Goal: Information Seeking & Learning: Learn about a topic

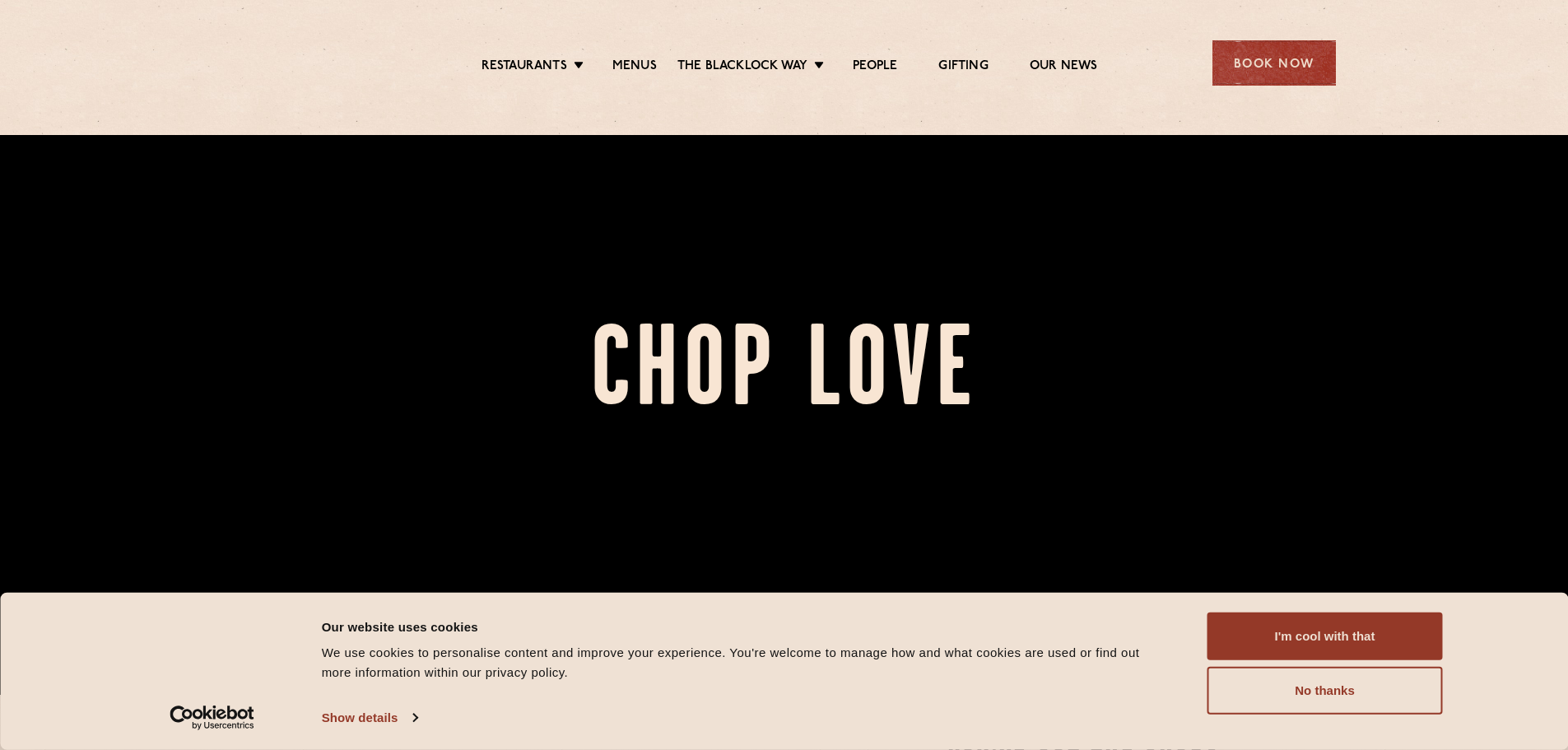
scroll to position [577, 0]
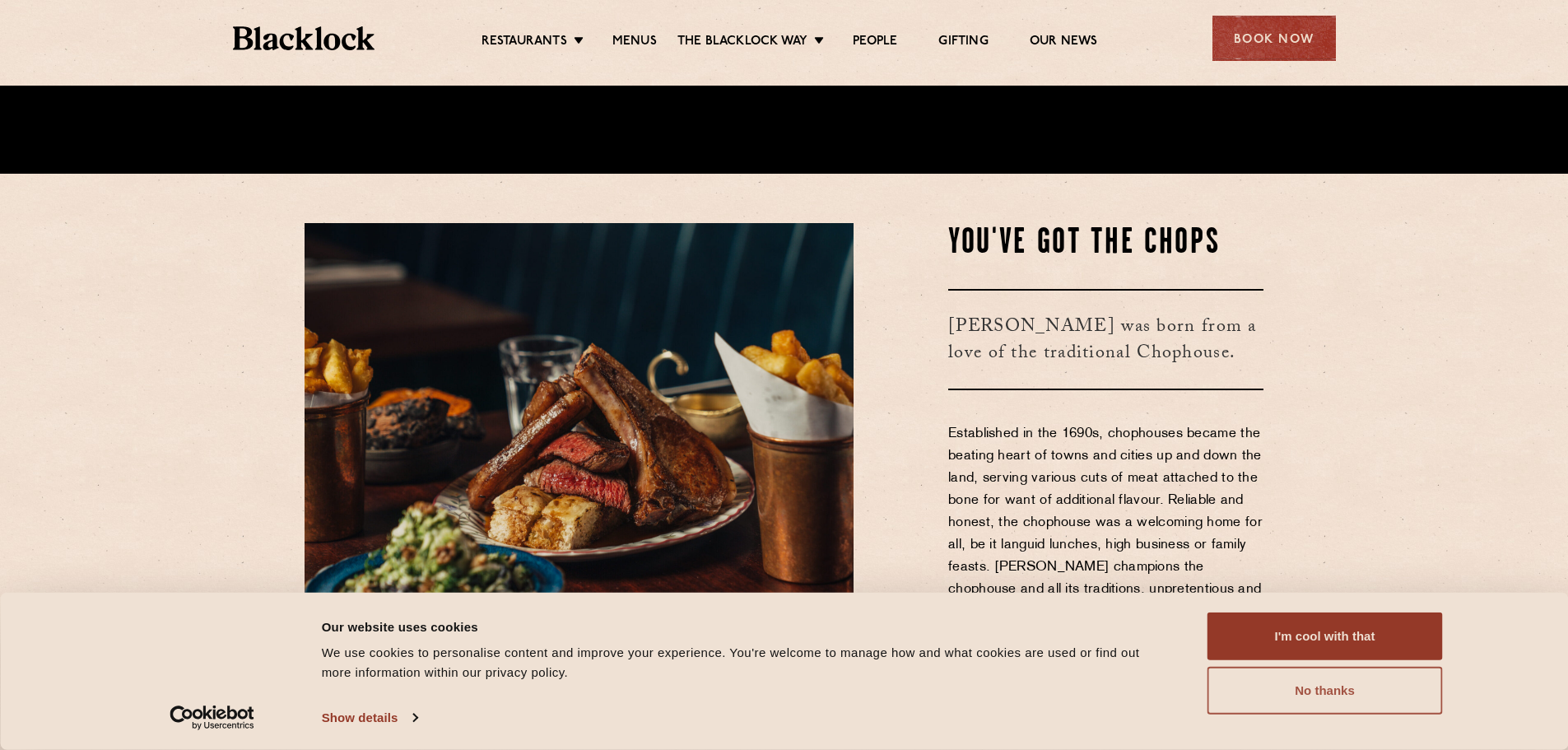
click at [1342, 701] on button "No thanks" at bounding box center [1325, 690] width 235 height 48
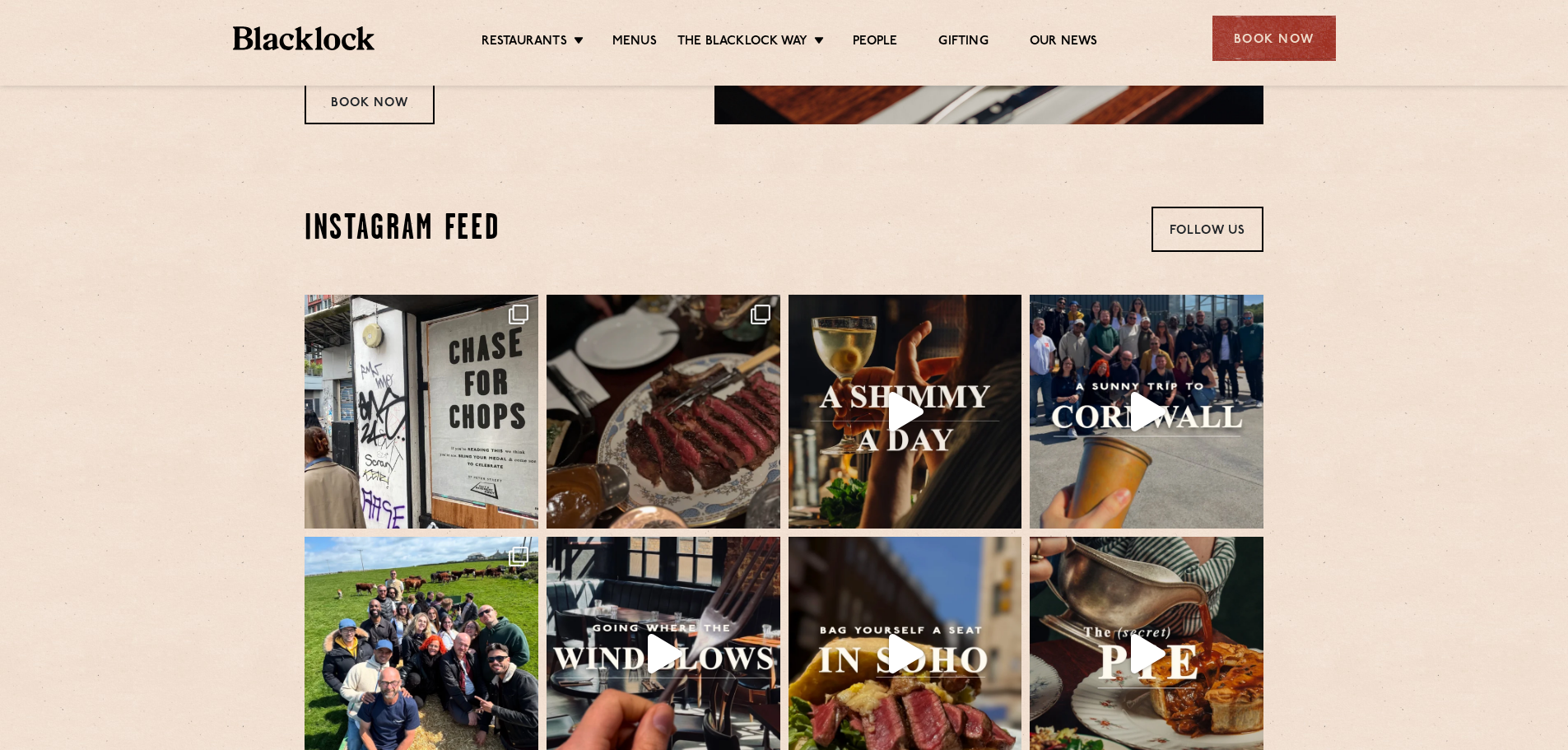
scroll to position [3376, 0]
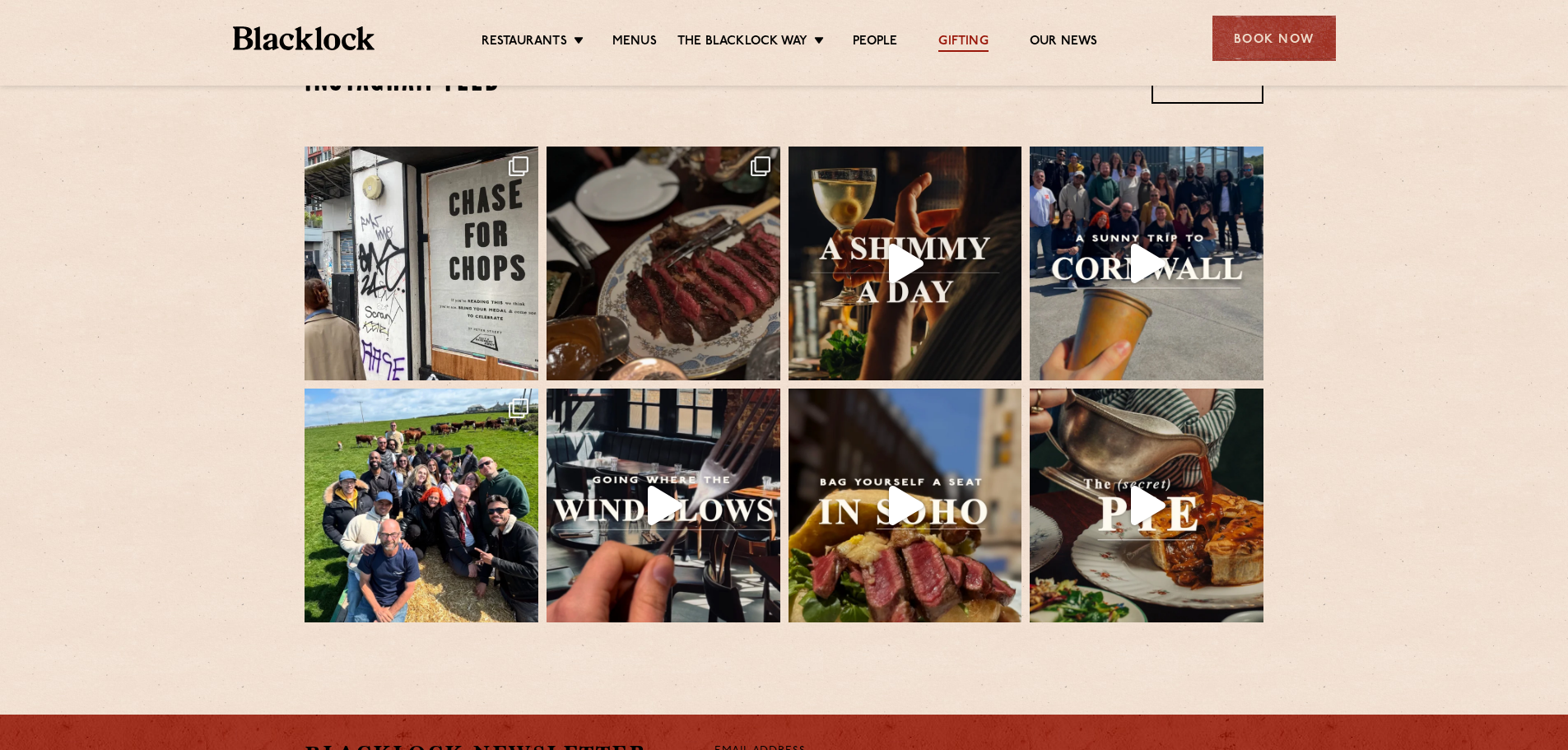
click at [984, 37] on link "Gifting" at bounding box center [963, 43] width 49 height 18
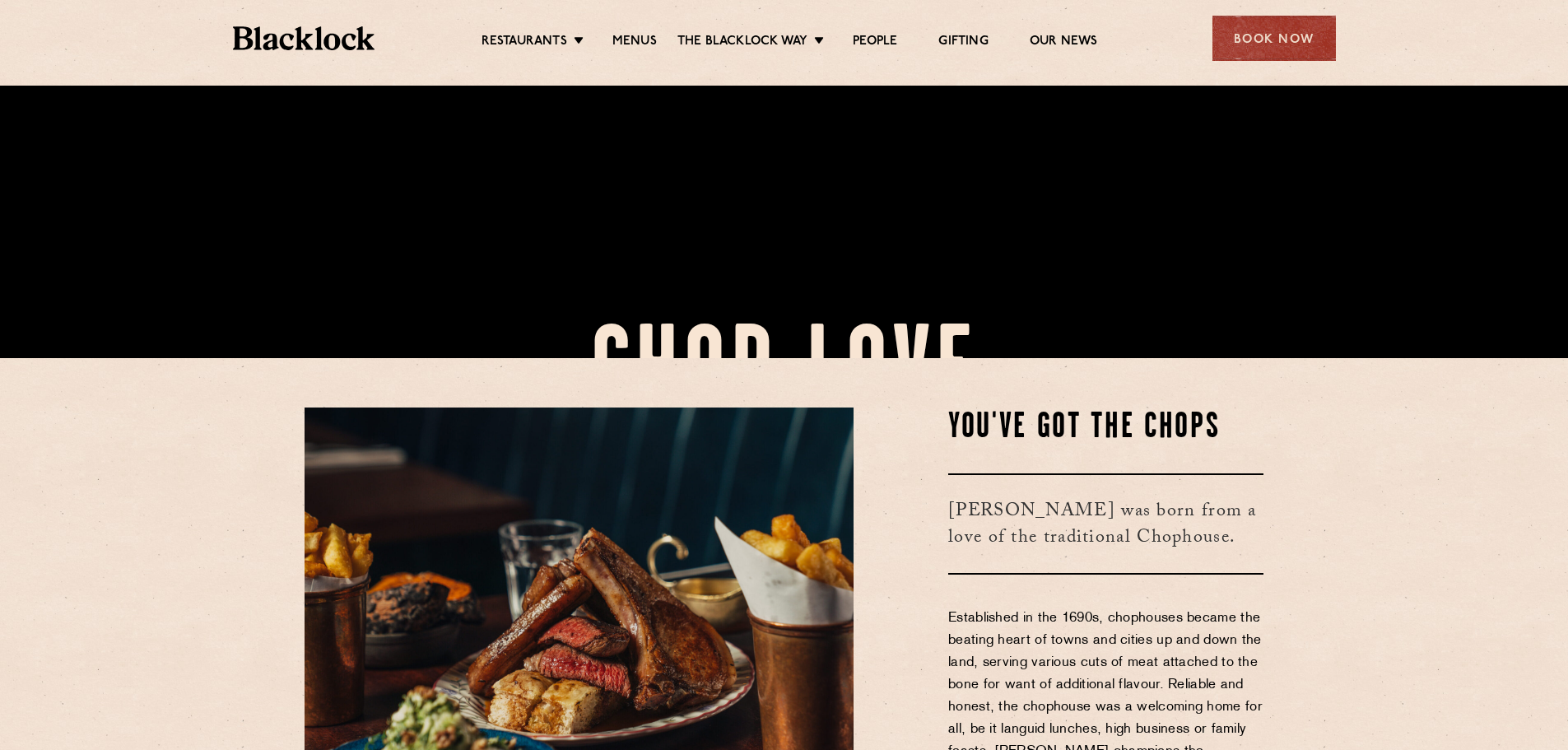
scroll to position [412, 0]
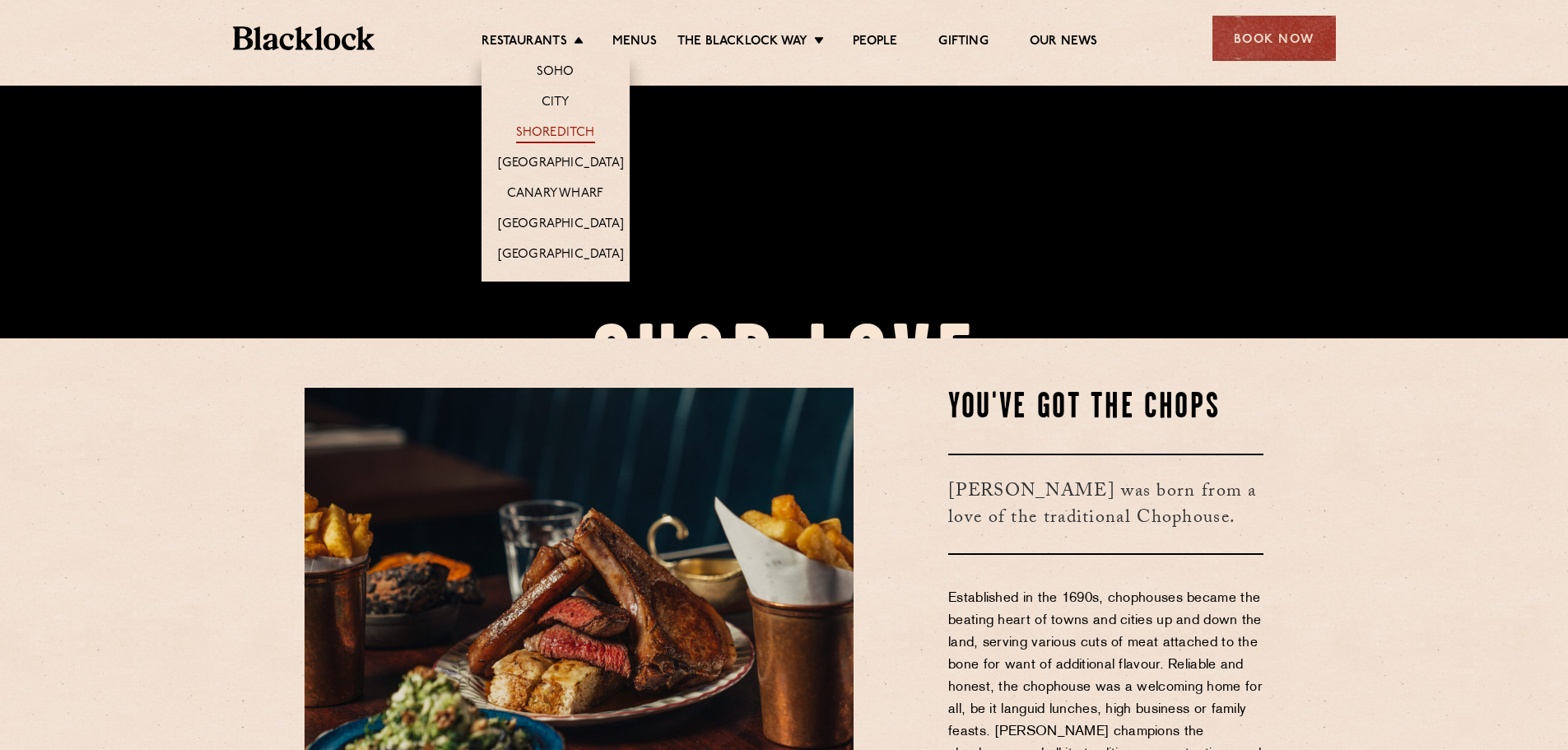
click at [577, 128] on link "Shoreditch" at bounding box center [556, 135] width 79 height 18
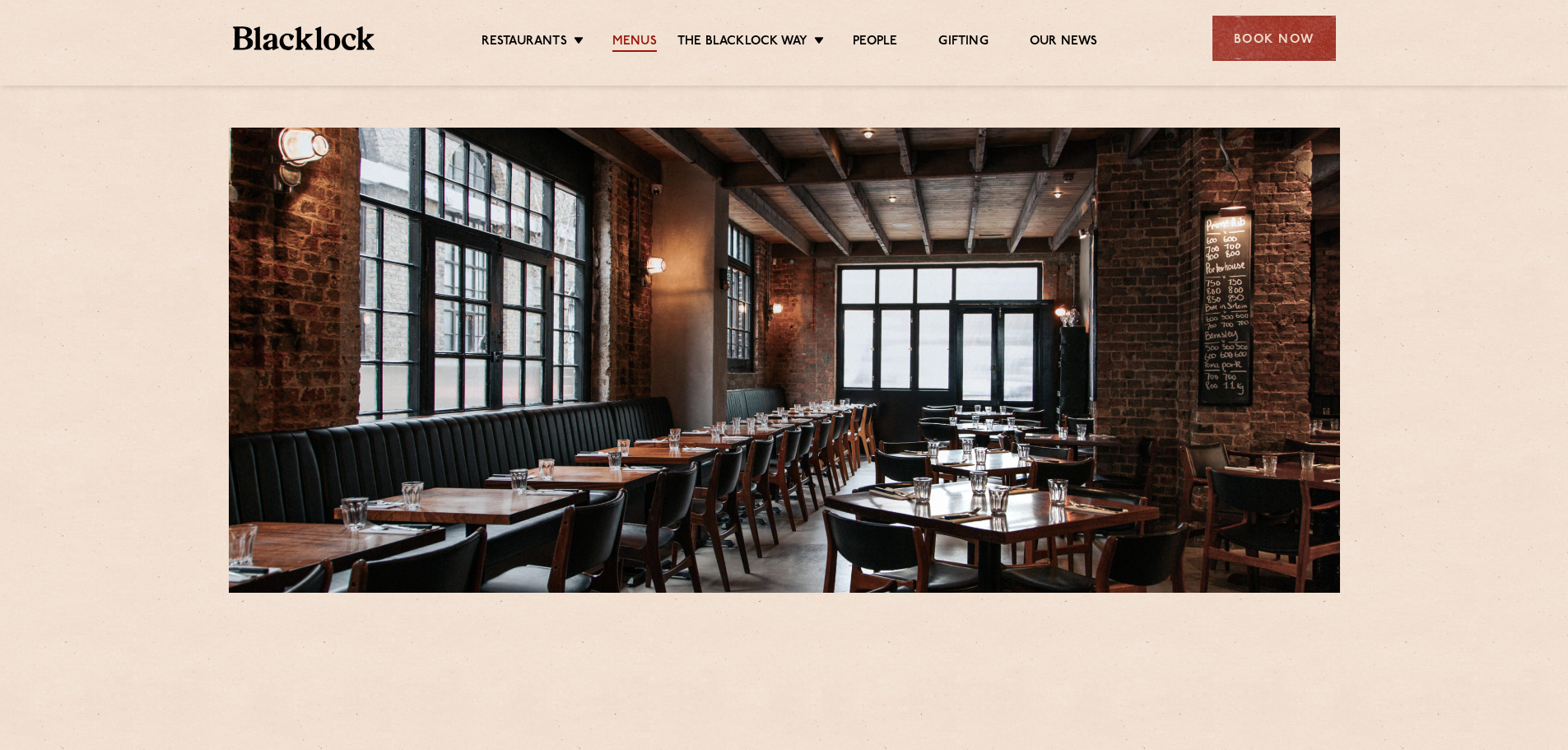
click at [646, 44] on link "Menus" at bounding box center [634, 43] width 45 height 18
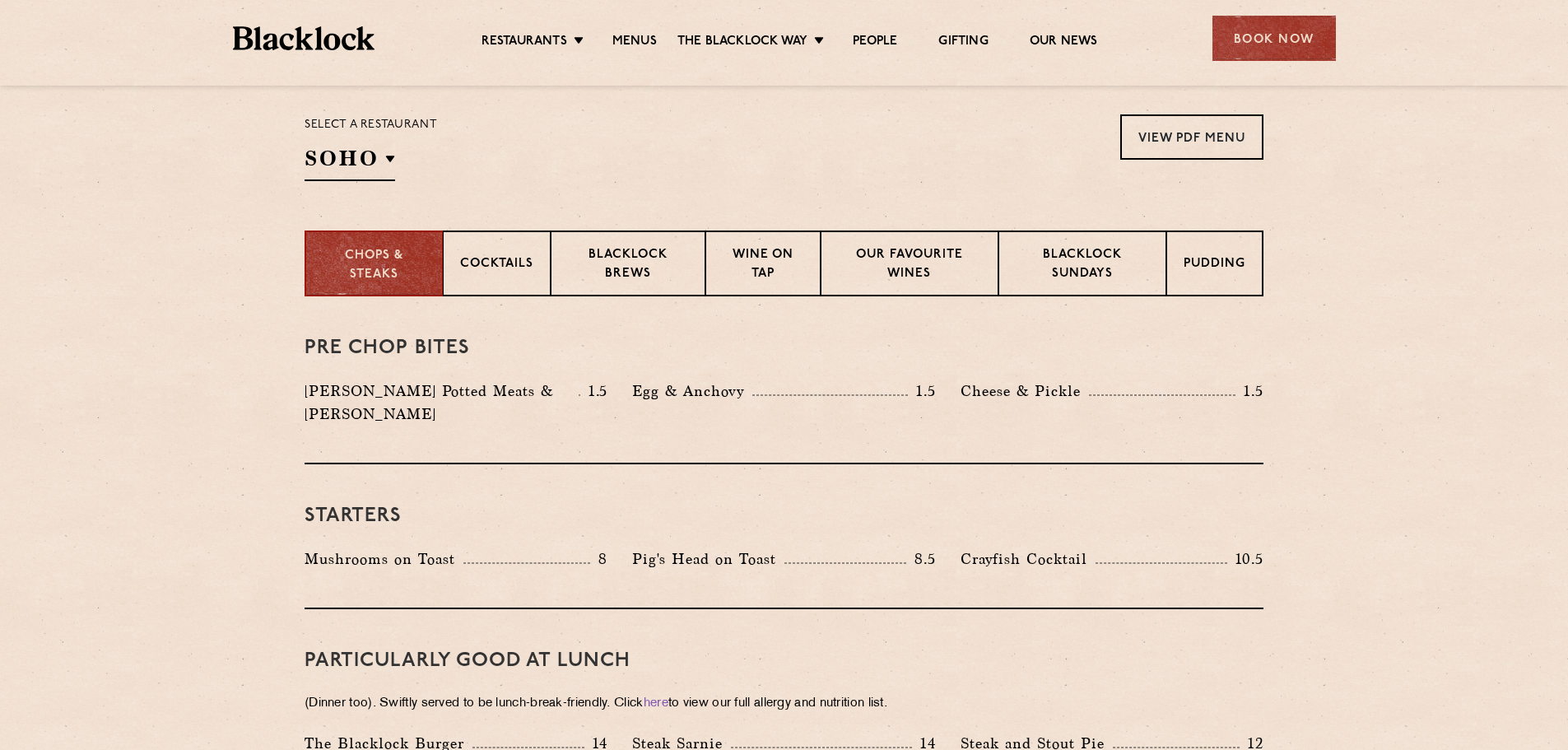
scroll to position [577, 0]
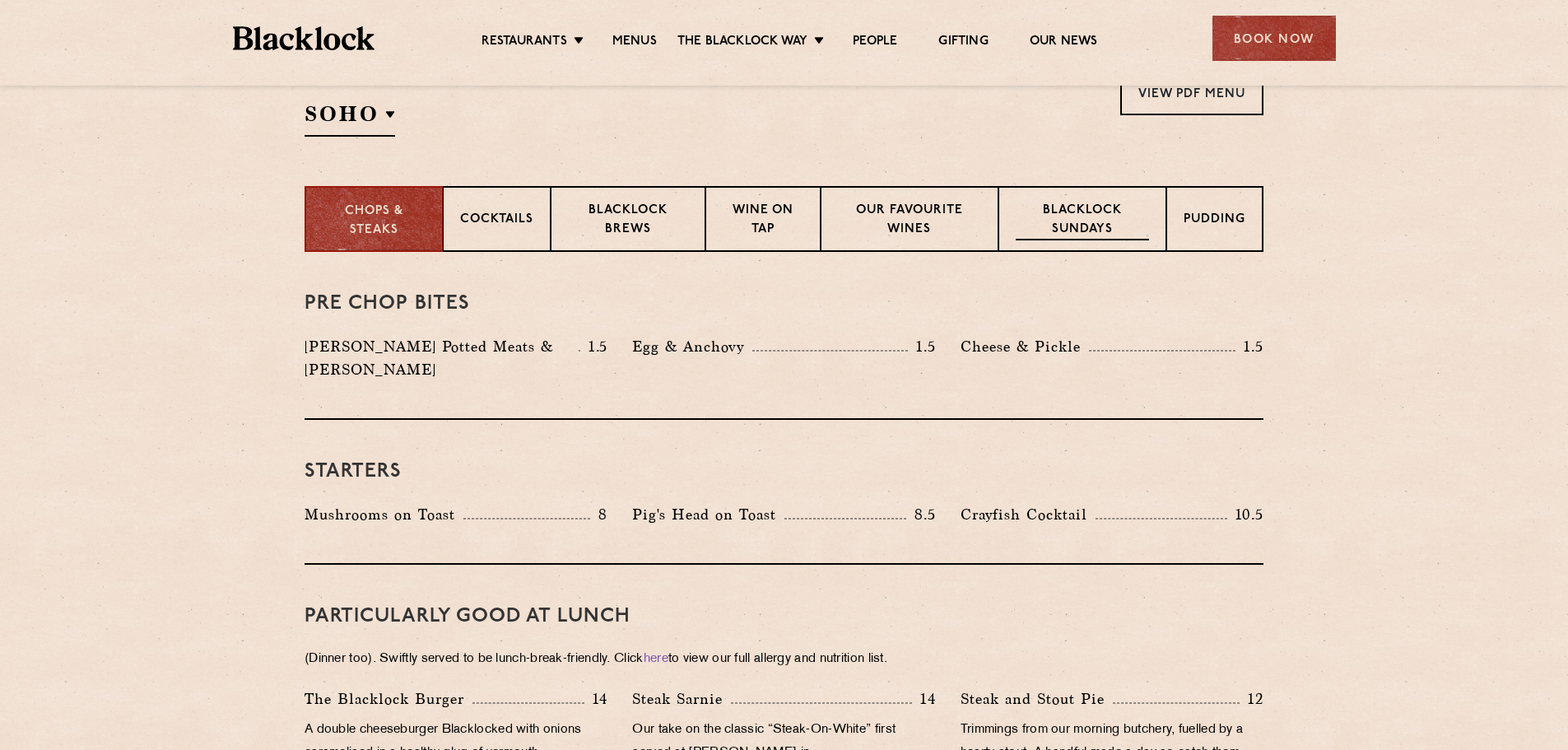
click at [1127, 217] on p "Blacklock Sundays" at bounding box center [1083, 221] width 134 height 38
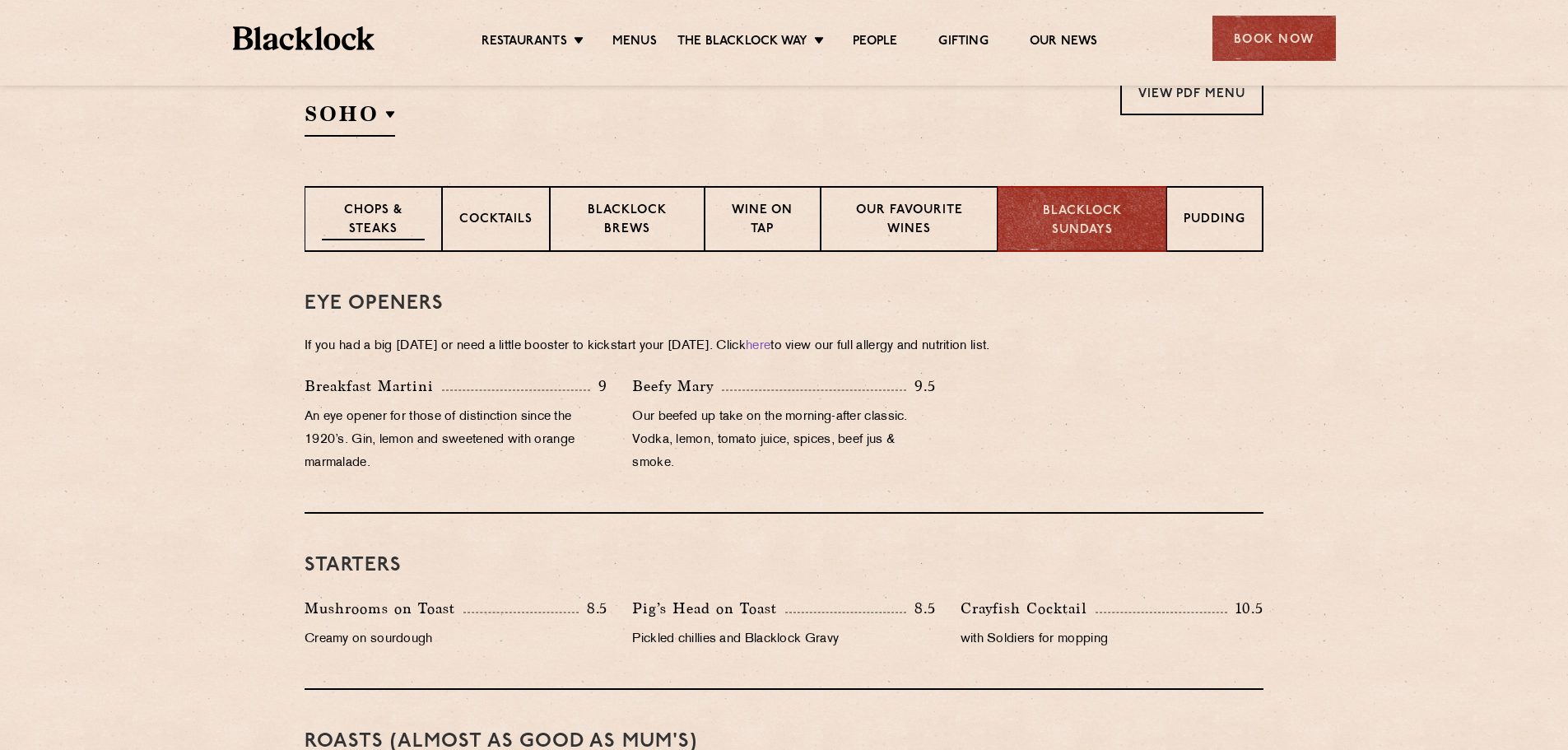
click at [367, 231] on p "Chops & Steaks" at bounding box center [373, 221] width 103 height 38
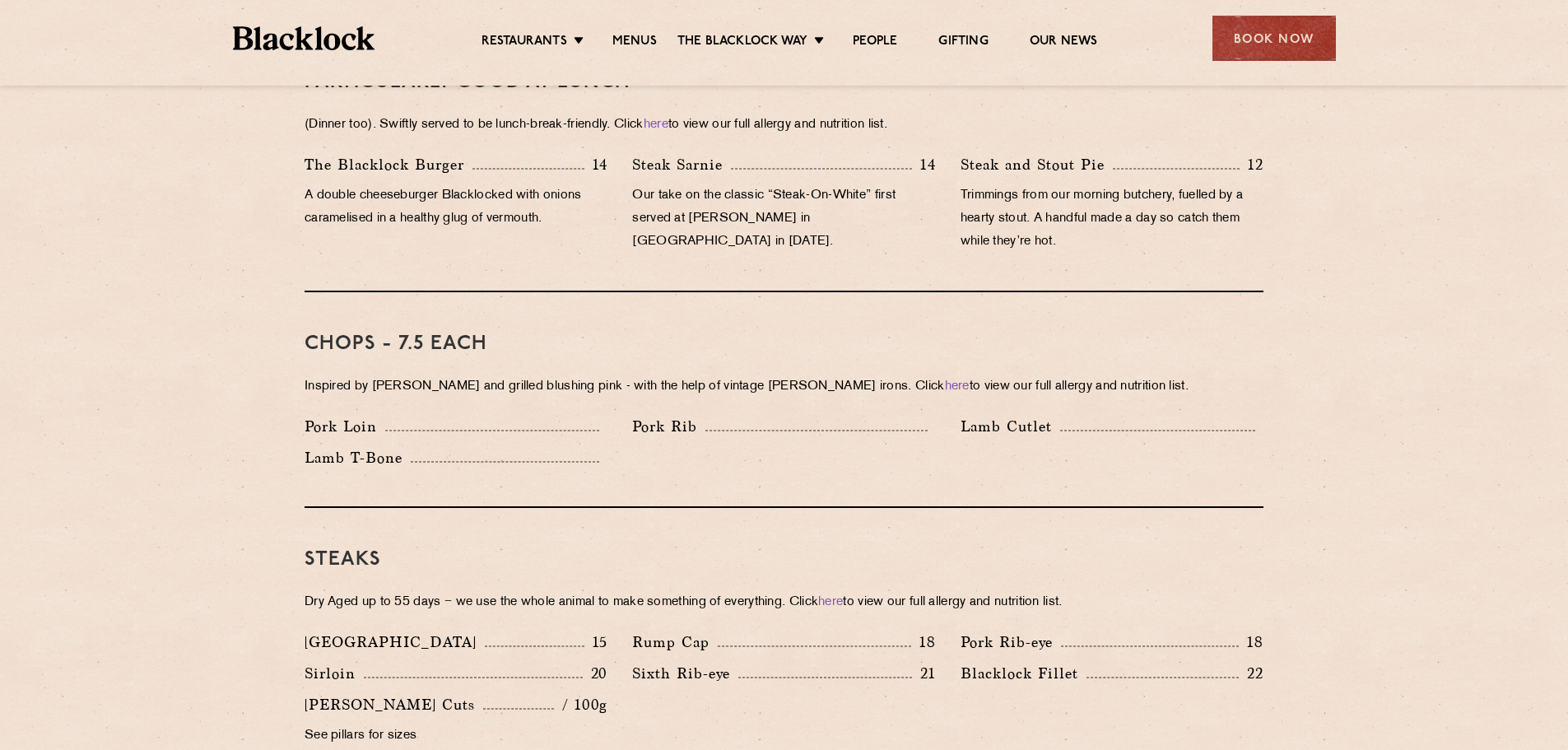
scroll to position [1153, 0]
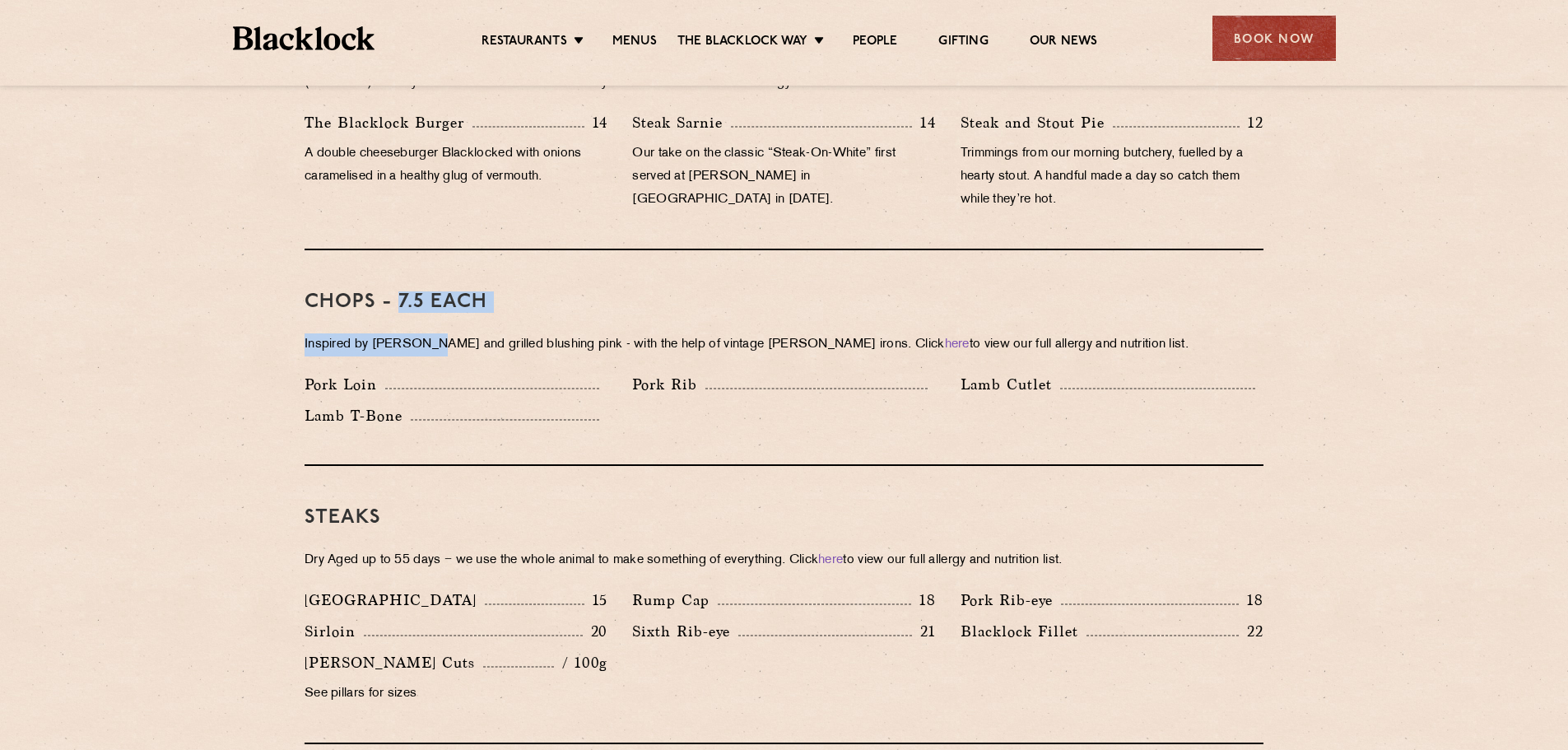
drag, startPoint x: 398, startPoint y: 280, endPoint x: 428, endPoint y: 322, distance: 51.6
click at [428, 322] on div "Chops - 7.5 each Inspired by Joe Beef and grilled blushing pink - with the help…" at bounding box center [784, 358] width 959 height 216
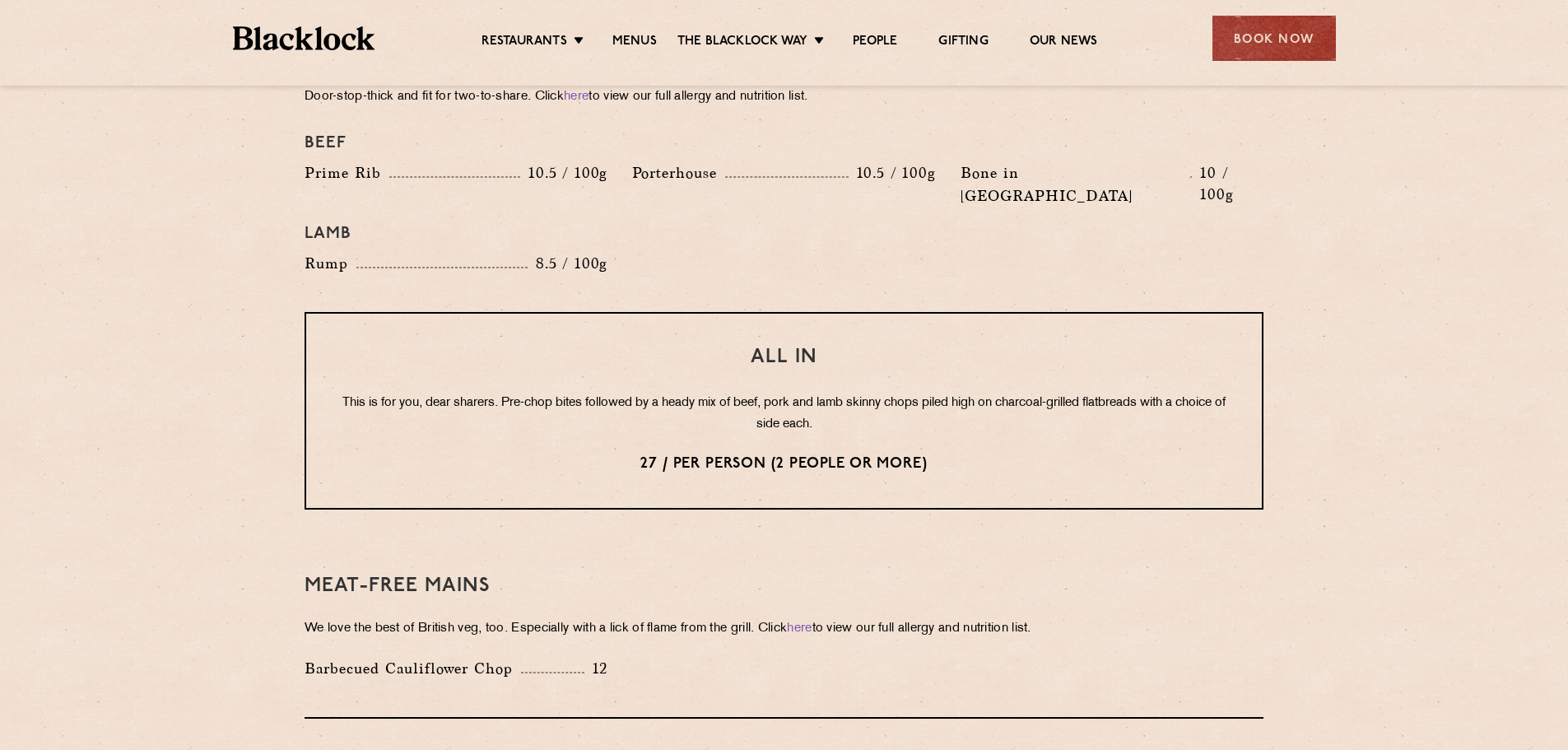
scroll to position [1894, 0]
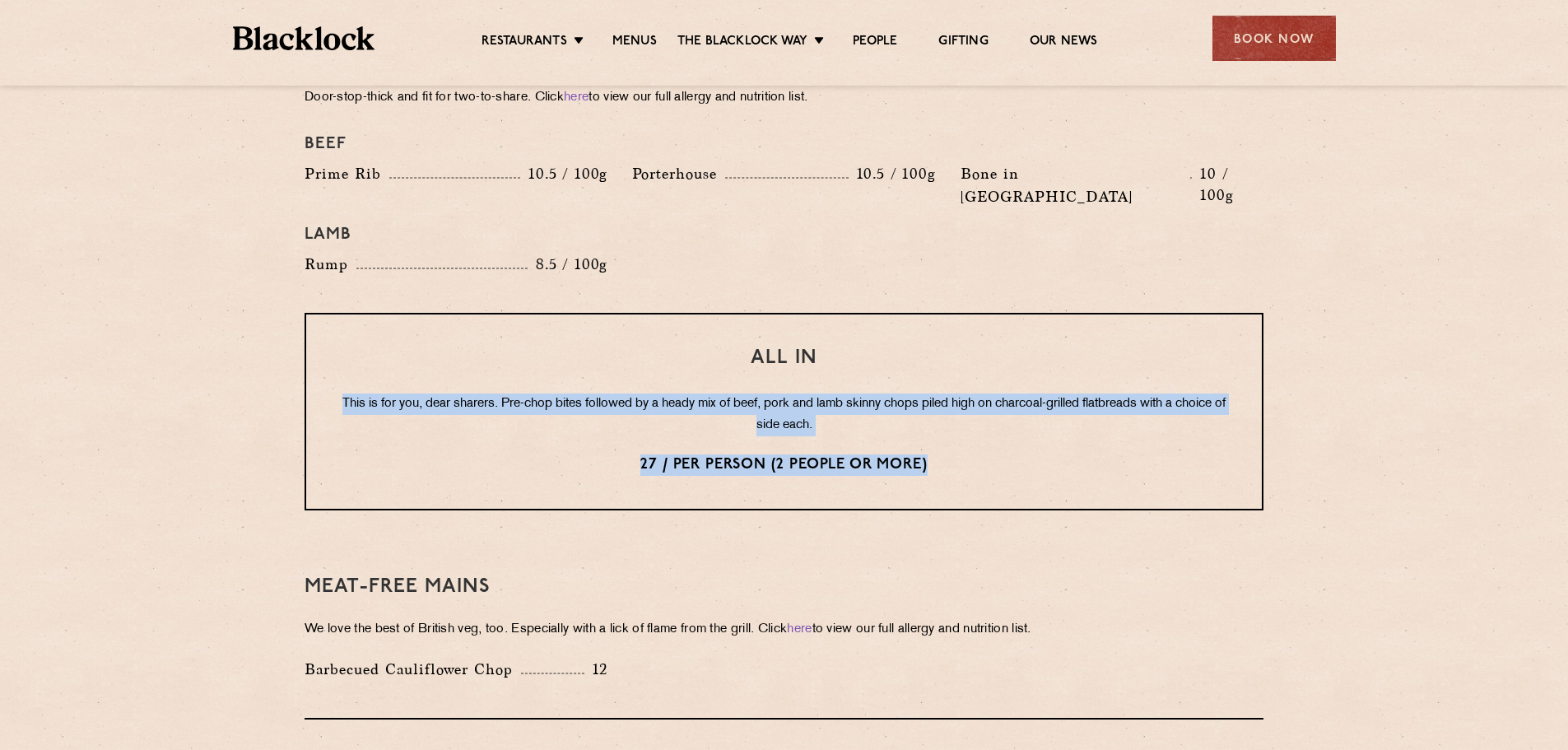
drag, startPoint x: 951, startPoint y: 411, endPoint x: 355, endPoint y: 340, distance: 600.2
click at [355, 340] on div "All In This is for you, dear sharers. Pre-chop bites followed by a heady mix of…" at bounding box center [784, 412] width 959 height 198
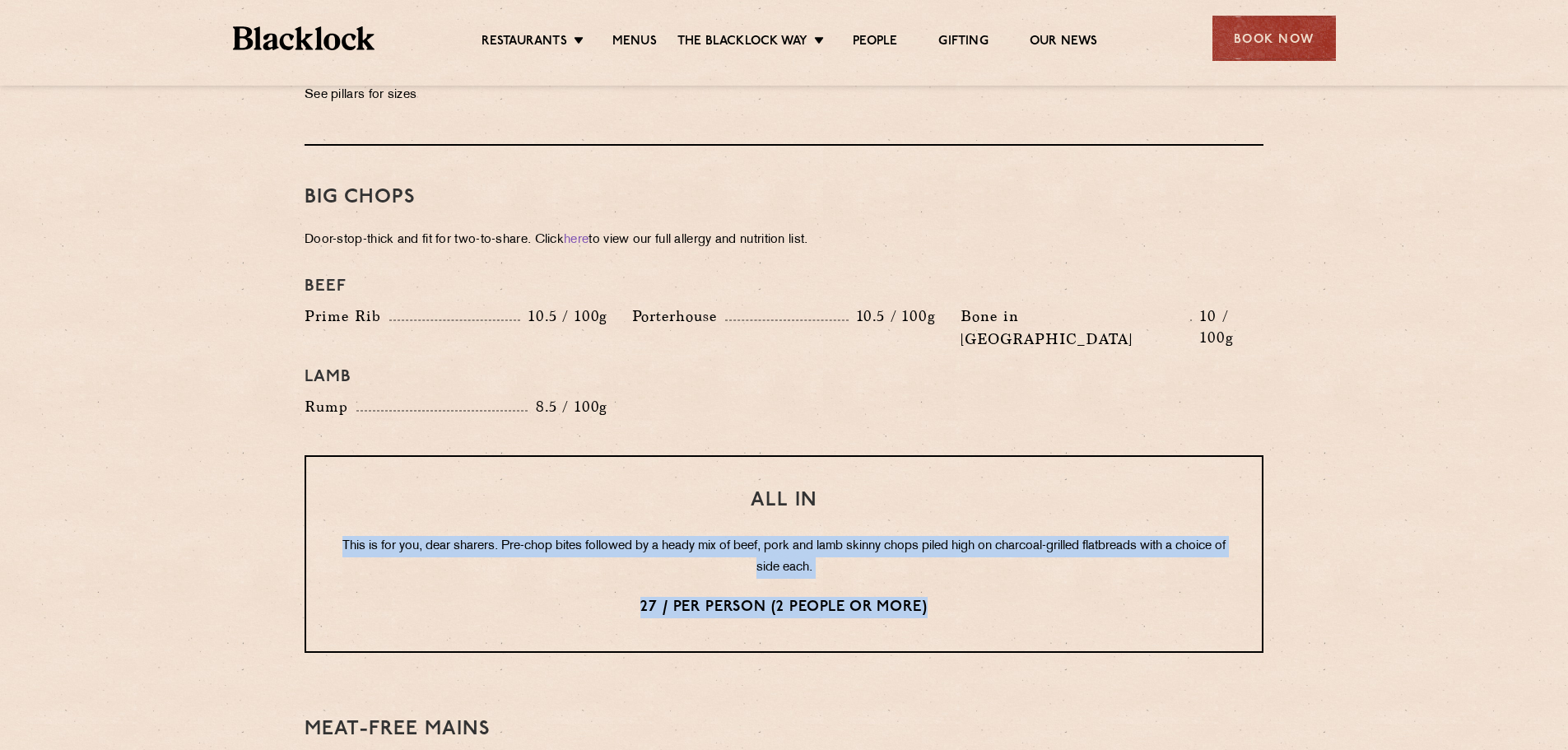
scroll to position [1647, 0]
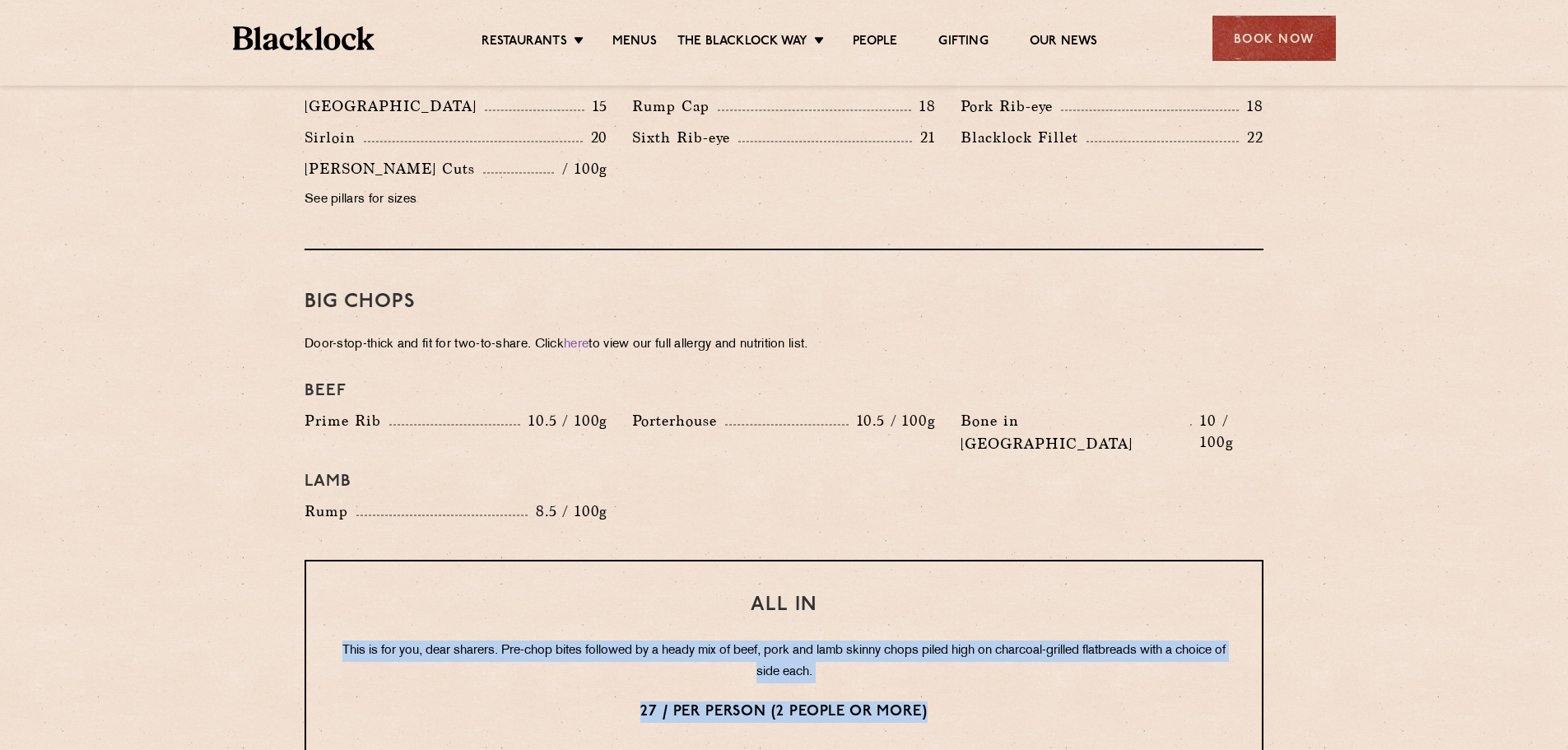
click at [752, 585] on div "All In This is for you, dear sharers. Pre-chop bites followed by a heady mix of…" at bounding box center [784, 659] width 959 height 198
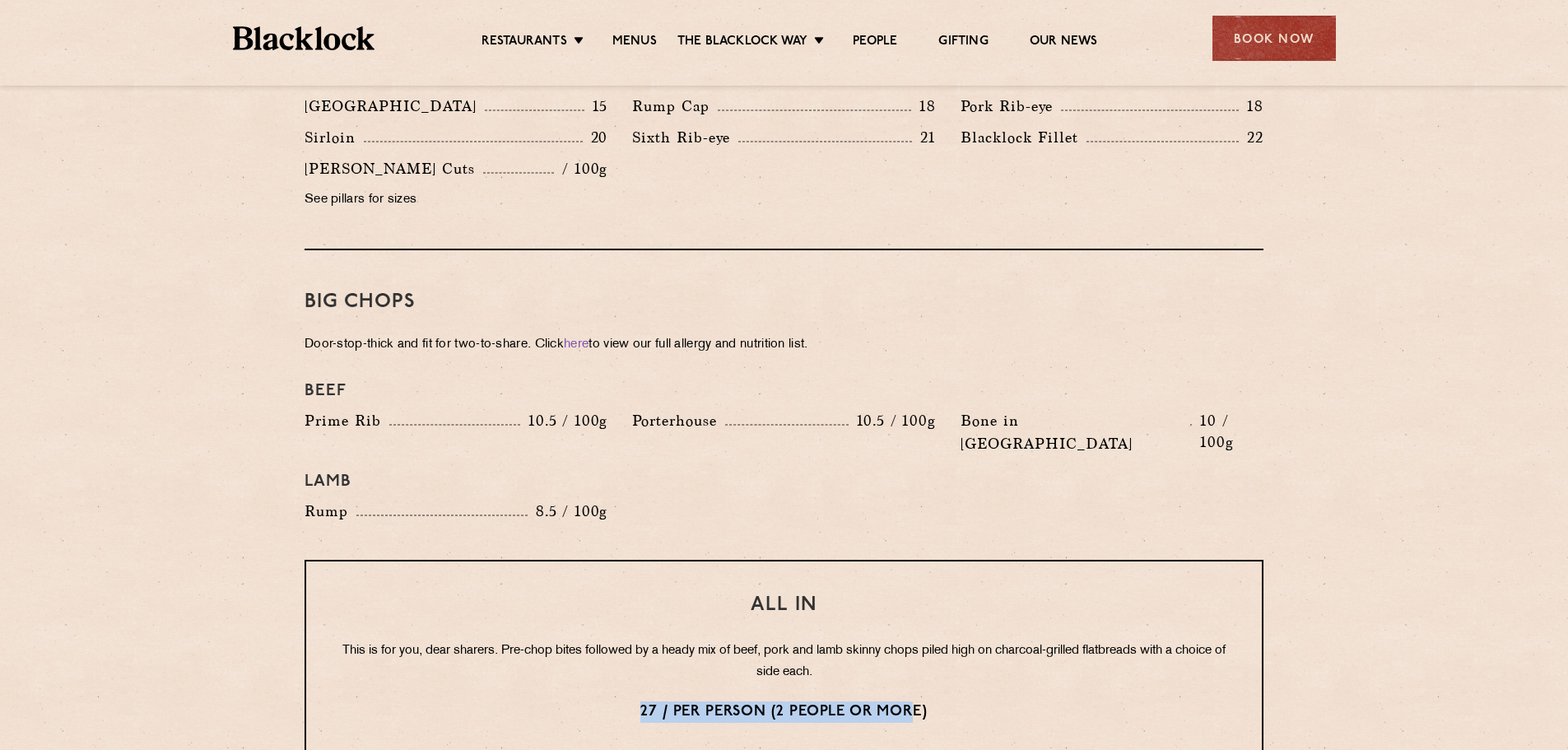
drag, startPoint x: 643, startPoint y: 658, endPoint x: 918, endPoint y: 683, distance: 276.1
click at [918, 683] on div "All In This is for you, dear sharers. Pre-chop bites followed by a heady mix of…" at bounding box center [784, 659] width 959 height 198
click at [903, 381] on h4 "Beef" at bounding box center [784, 391] width 959 height 20
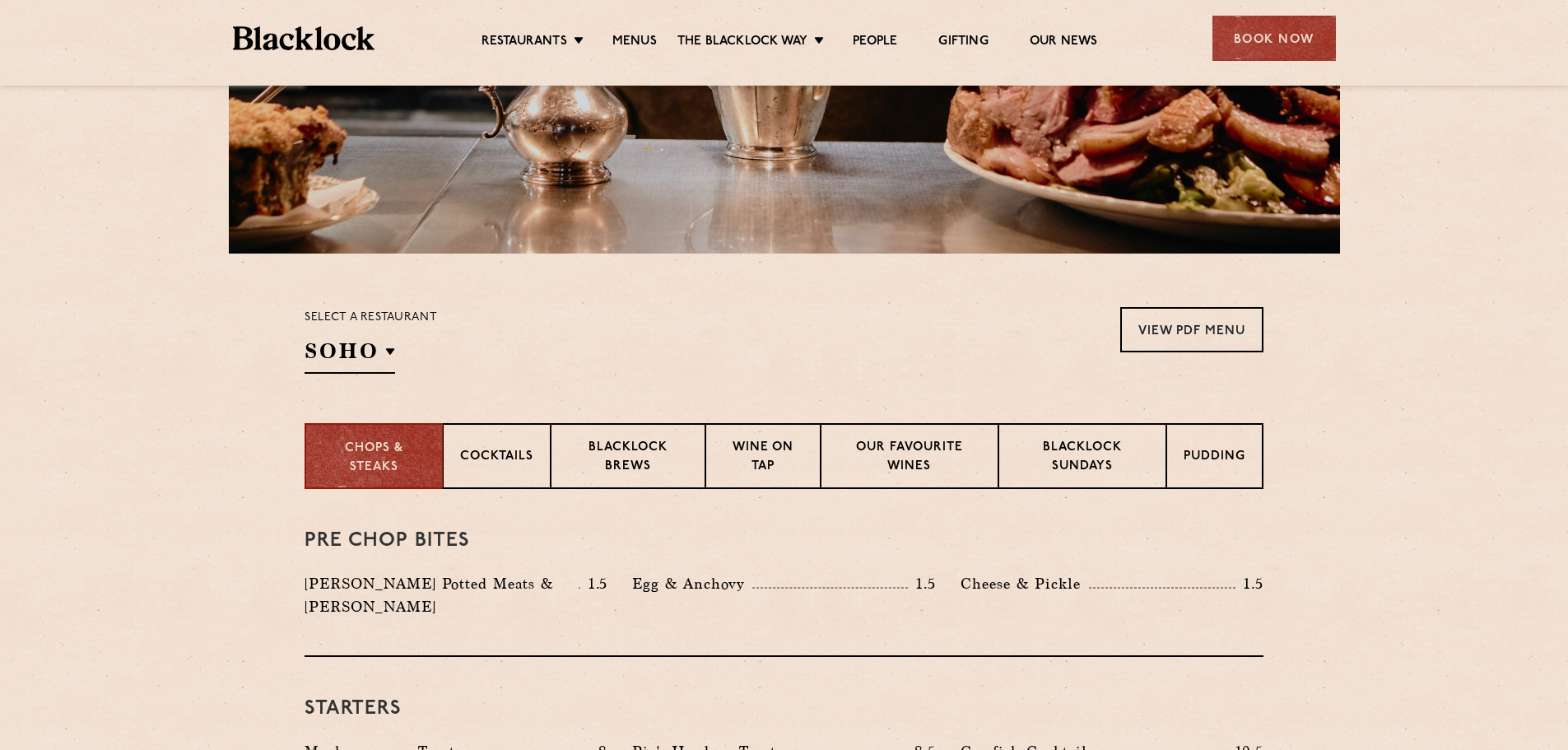
scroll to position [495, 0]
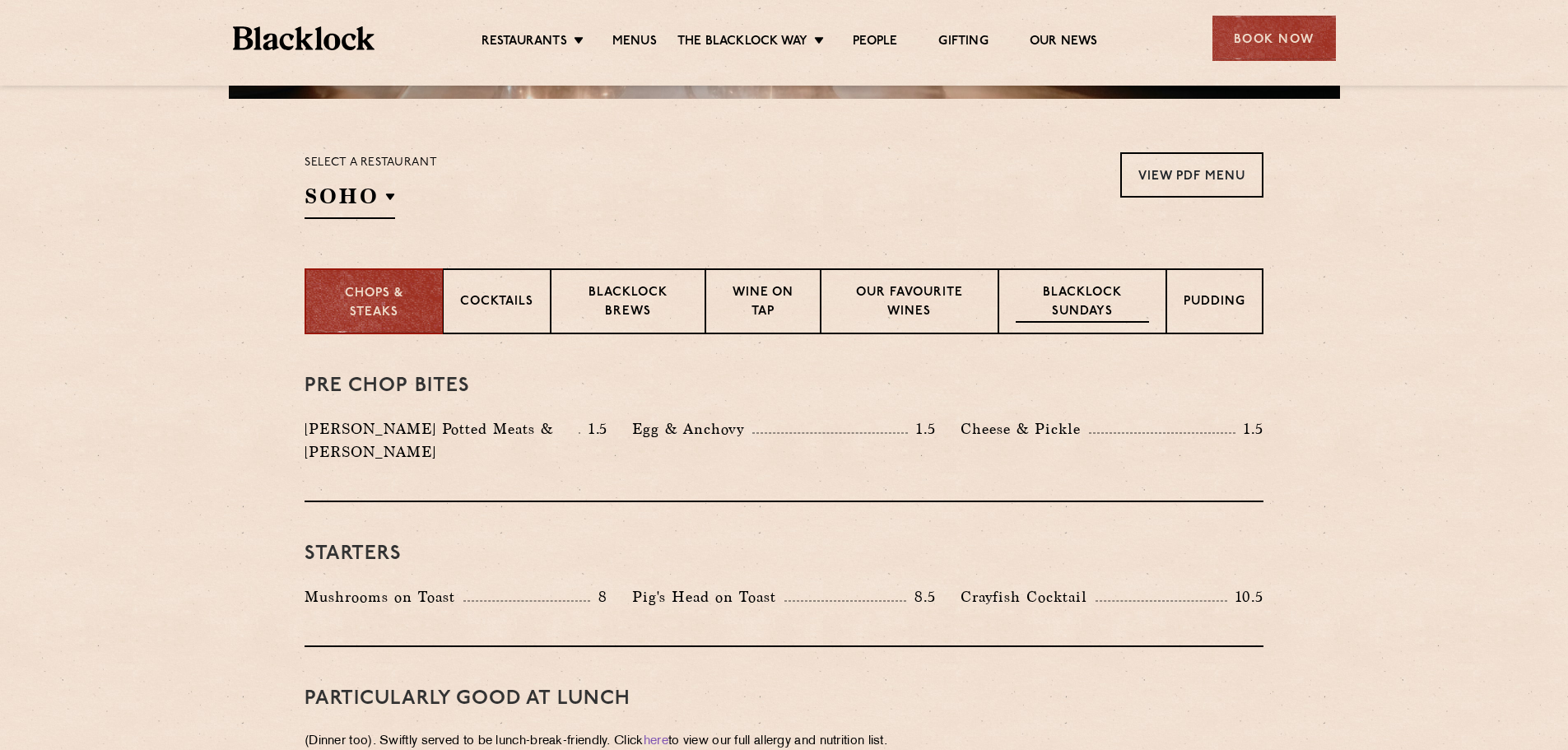
click at [1097, 299] on p "Blacklock Sundays" at bounding box center [1083, 303] width 134 height 38
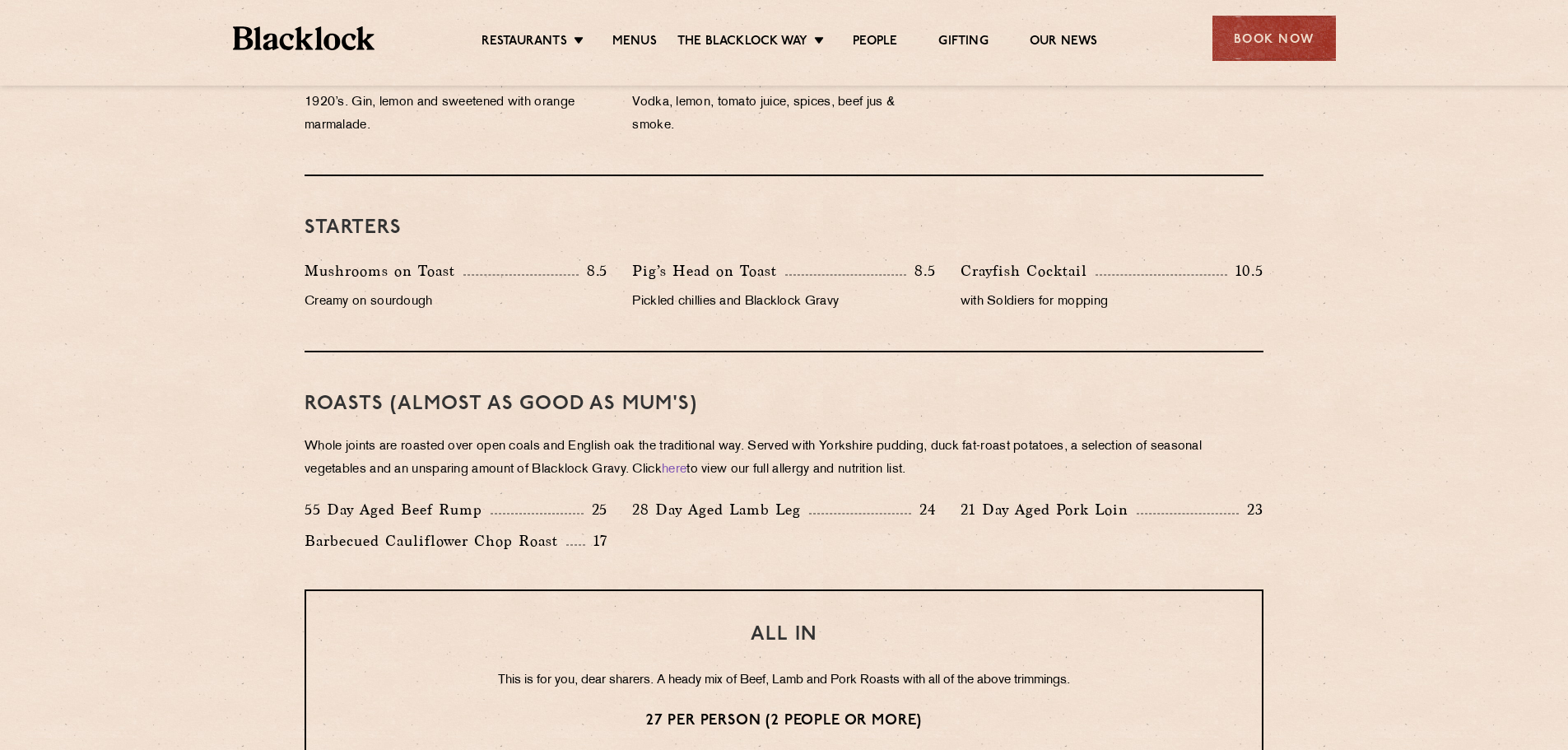
scroll to position [1153, 0]
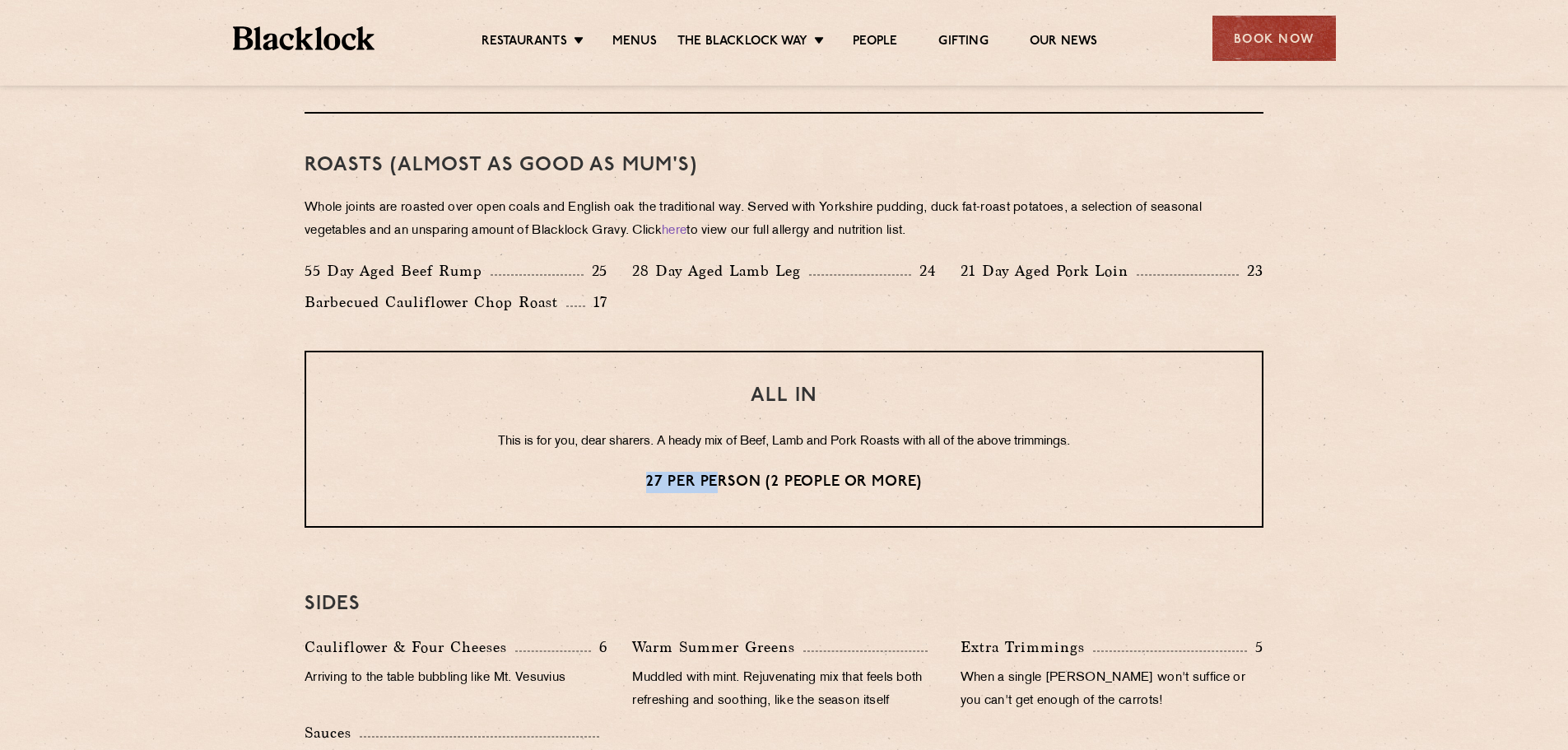
drag, startPoint x: 652, startPoint y: 483, endPoint x: 721, endPoint y: 484, distance: 69.0
click at [721, 484] on p "27 per person (2 people or more)" at bounding box center [784, 482] width 890 height 21
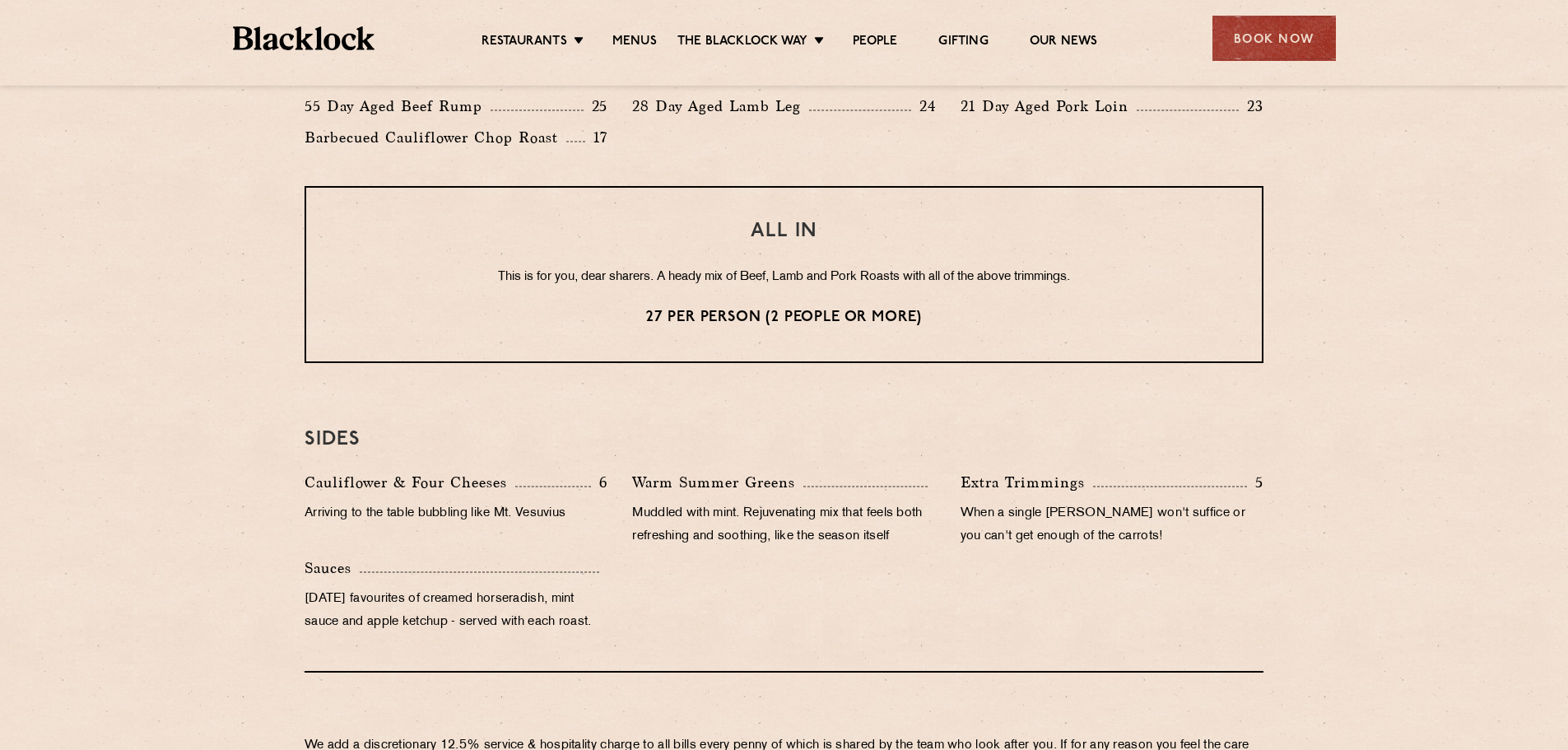
click at [821, 332] on div "ALL IN This is for you, dear sharers. A heady mix of Beef, Lamb and Pork Roasts…" at bounding box center [784, 274] width 959 height 177
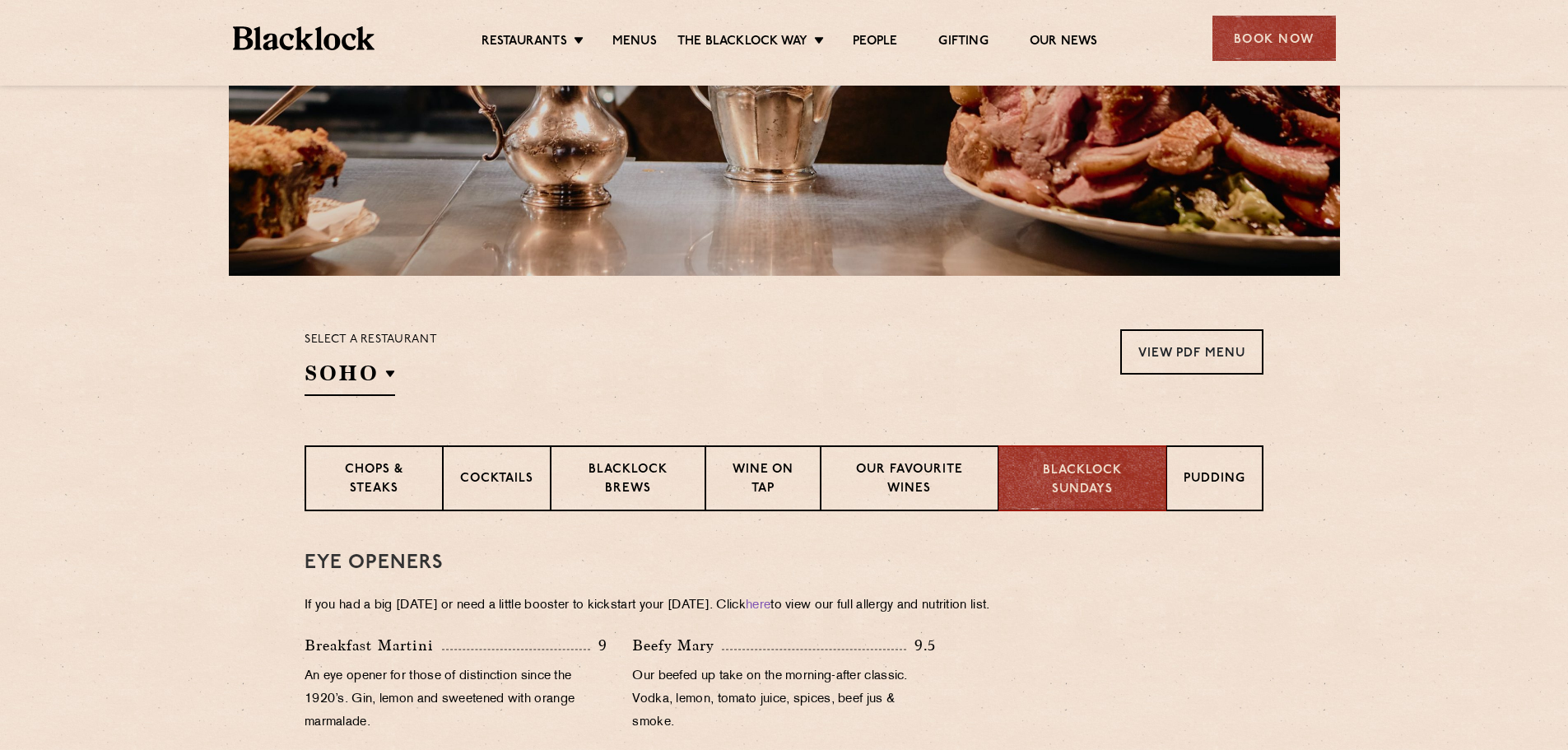
scroll to position [0, 0]
